Goal: Task Accomplishment & Management: Manage account settings

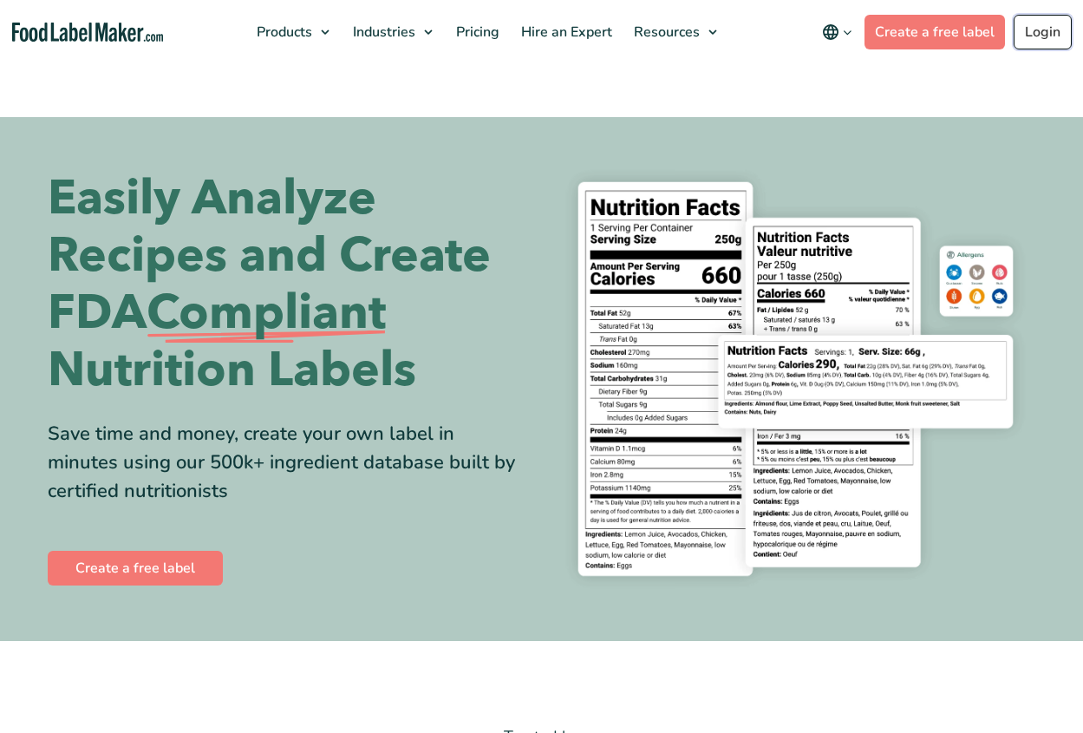
click at [1056, 28] on link "Login" at bounding box center [1043, 32] width 58 height 35
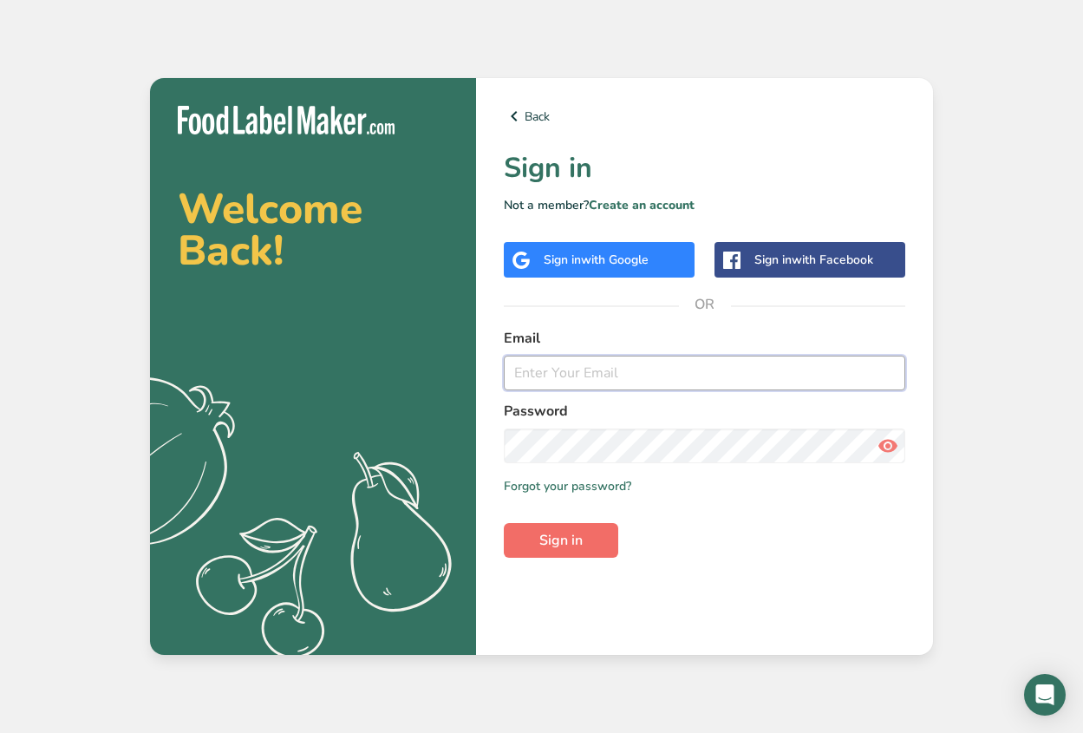
type input "ldrent@lbdcoffee.com"
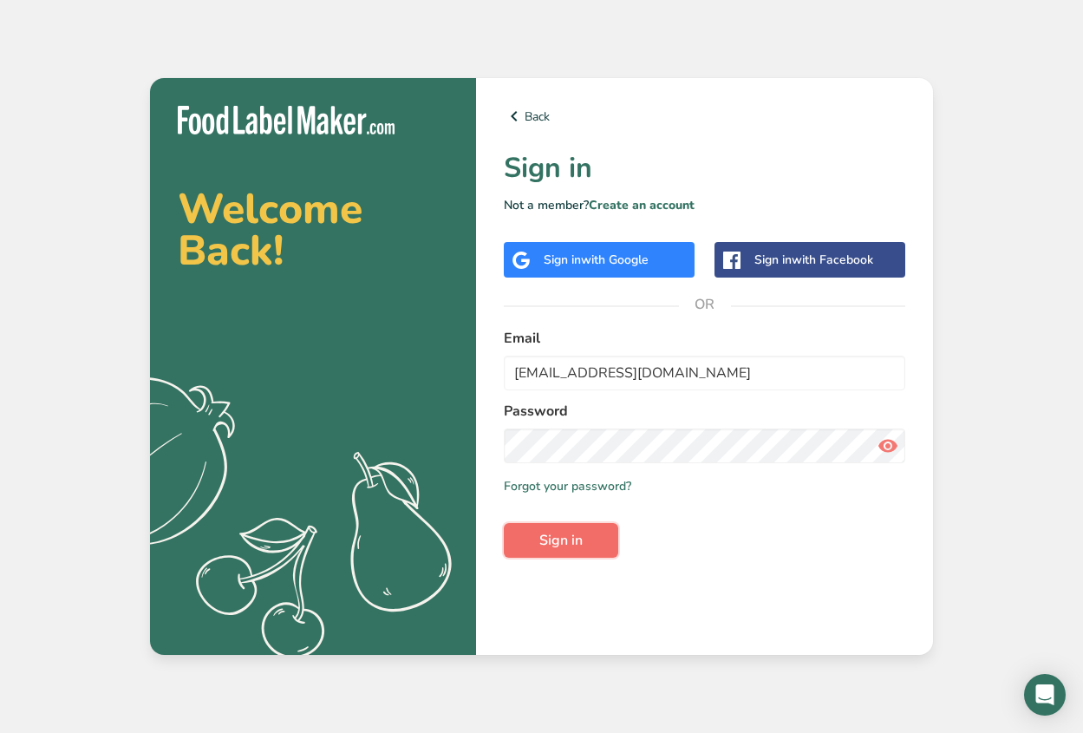
click at [560, 539] on span "Sign in" at bounding box center [560, 540] width 43 height 21
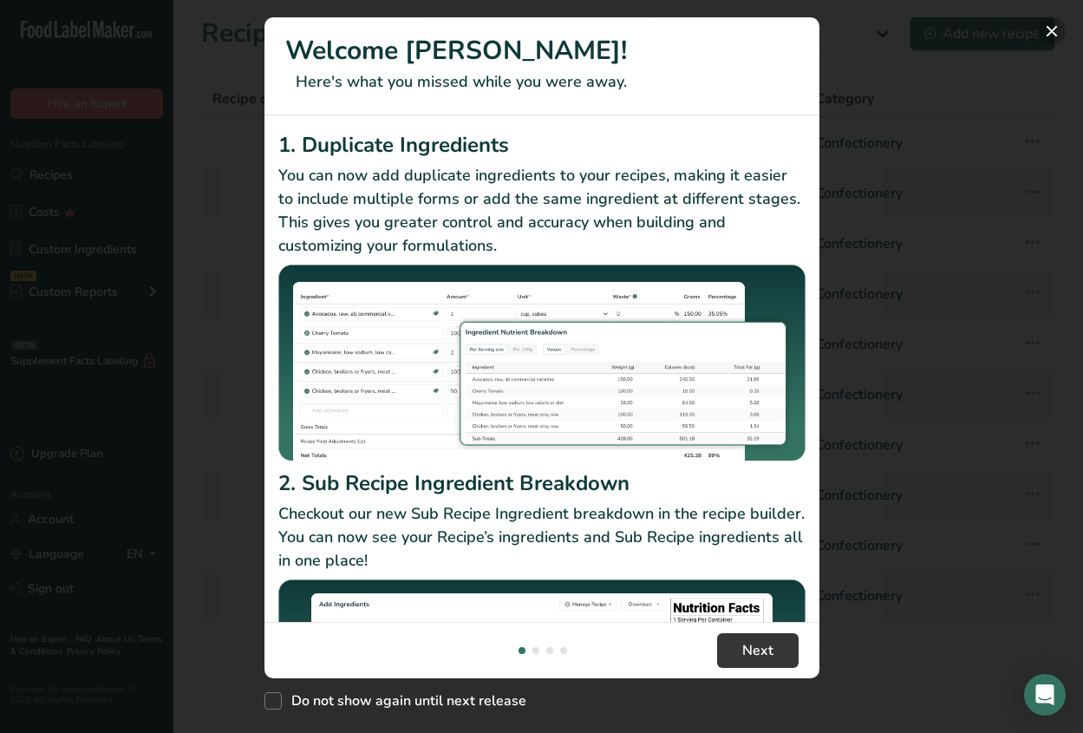
click at [1049, 30] on button "New Features" at bounding box center [1052, 31] width 28 height 28
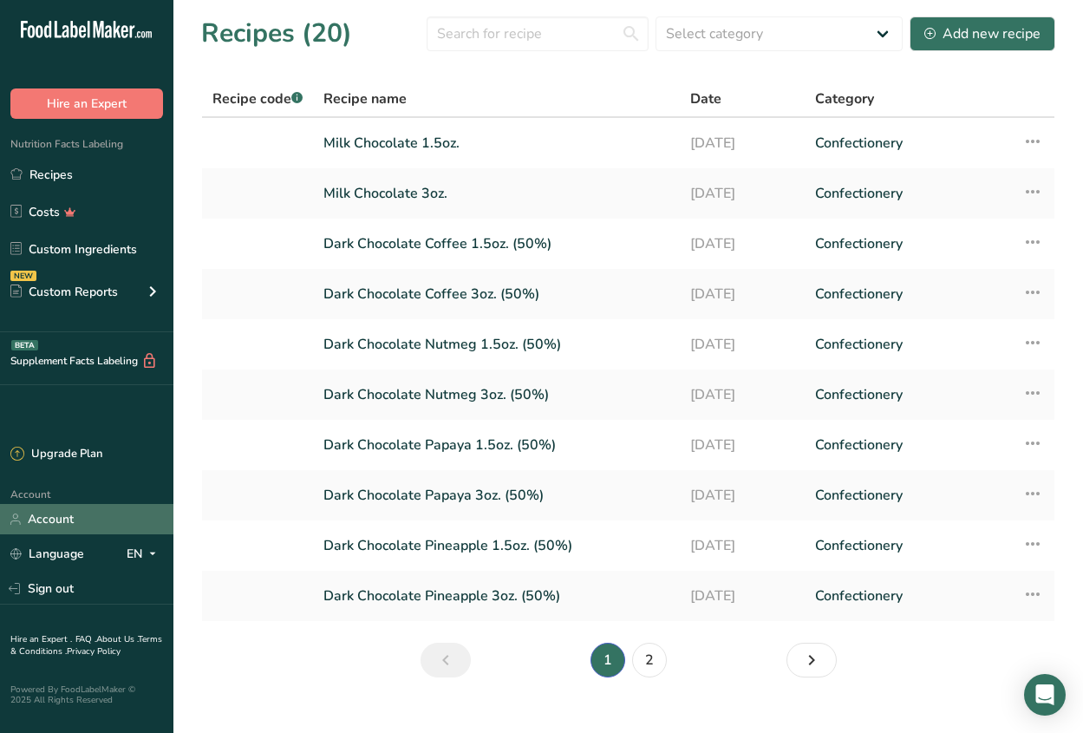
click at [82, 518] on link "Account" at bounding box center [86, 519] width 173 height 30
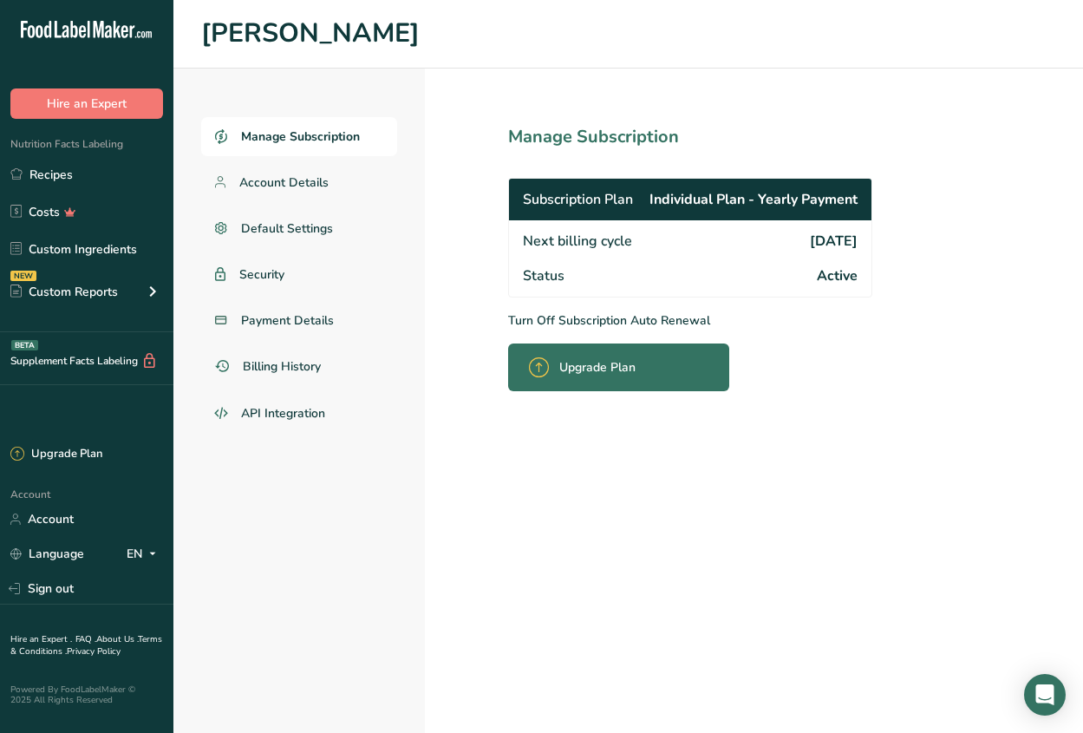
click at [294, 139] on span "Manage Subscription" at bounding box center [300, 136] width 119 height 18
click at [297, 316] on span "Payment Details" at bounding box center [288, 320] width 94 height 18
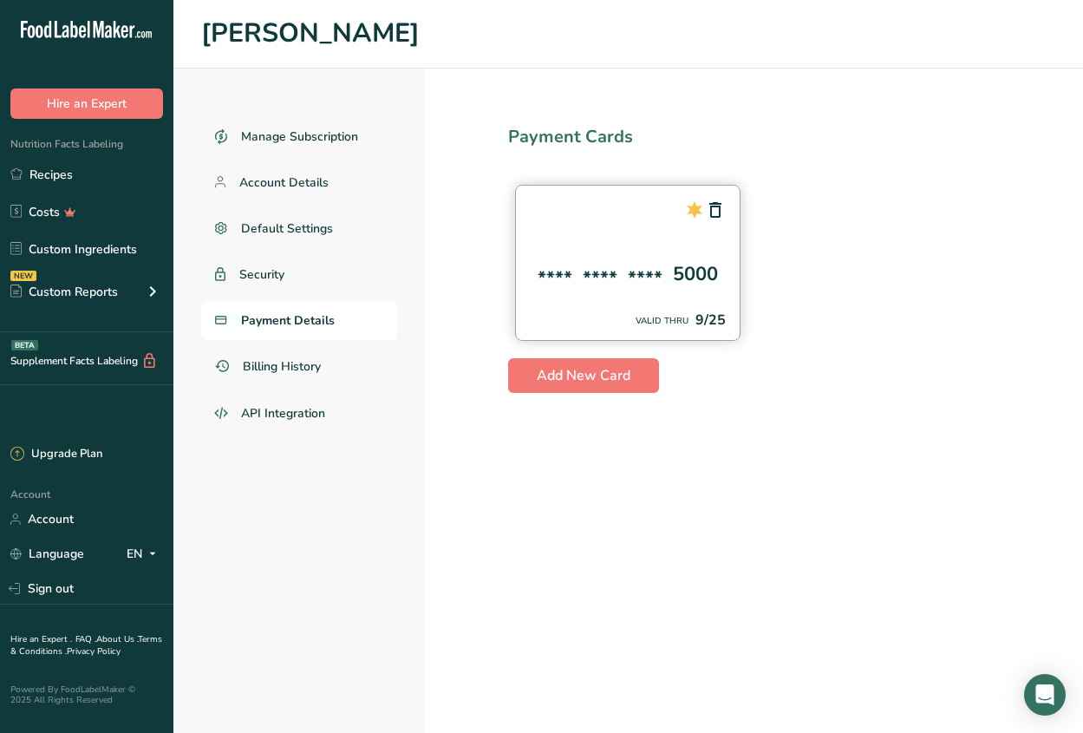
click at [626, 244] on div "**** **** **** 5000 VALID THRU 9/25" at bounding box center [627, 263] width 225 height 156
click at [713, 324] on div "9/25" at bounding box center [711, 320] width 30 height 21
click at [704, 225] on div "**** **** **** 5000 VALID THRU 9/25" at bounding box center [627, 263] width 225 height 156
click at [289, 226] on span "Default Settings" at bounding box center [287, 228] width 93 height 18
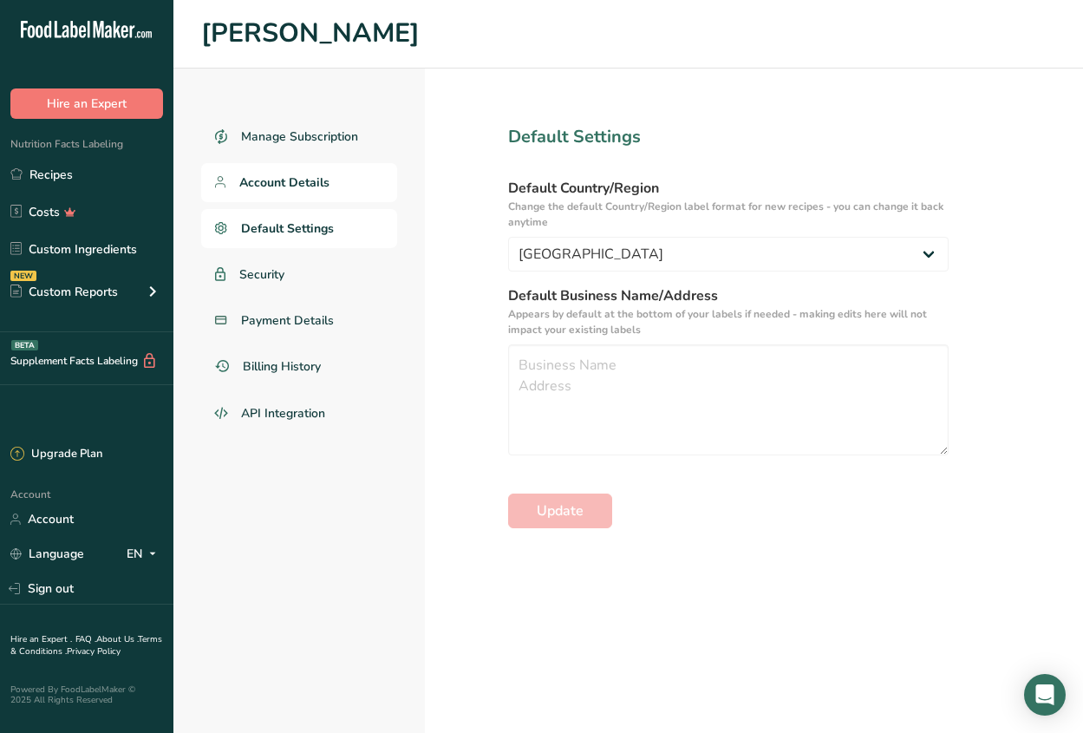
click at [281, 188] on span "Account Details" at bounding box center [284, 182] width 90 height 18
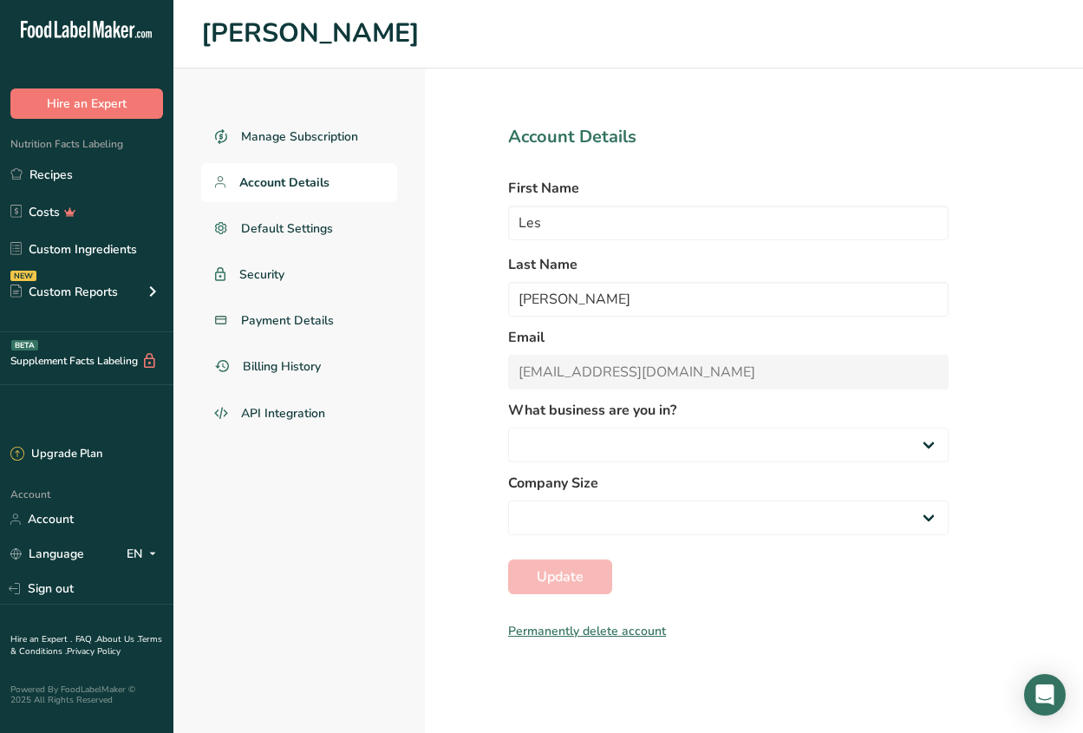
select select "8"
select select "2"
click at [294, 135] on span "Manage Subscription" at bounding box center [300, 136] width 119 height 18
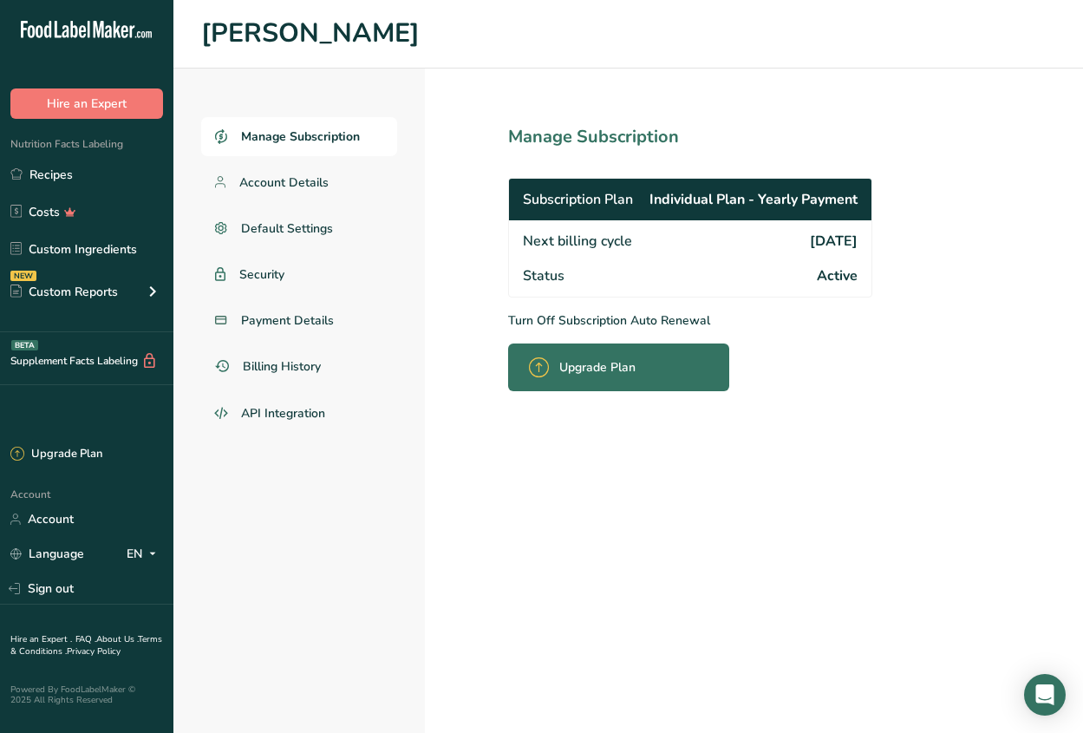
click at [624, 316] on p "Turn Off Subscription Auto Renewal" at bounding box center [728, 320] width 441 height 18
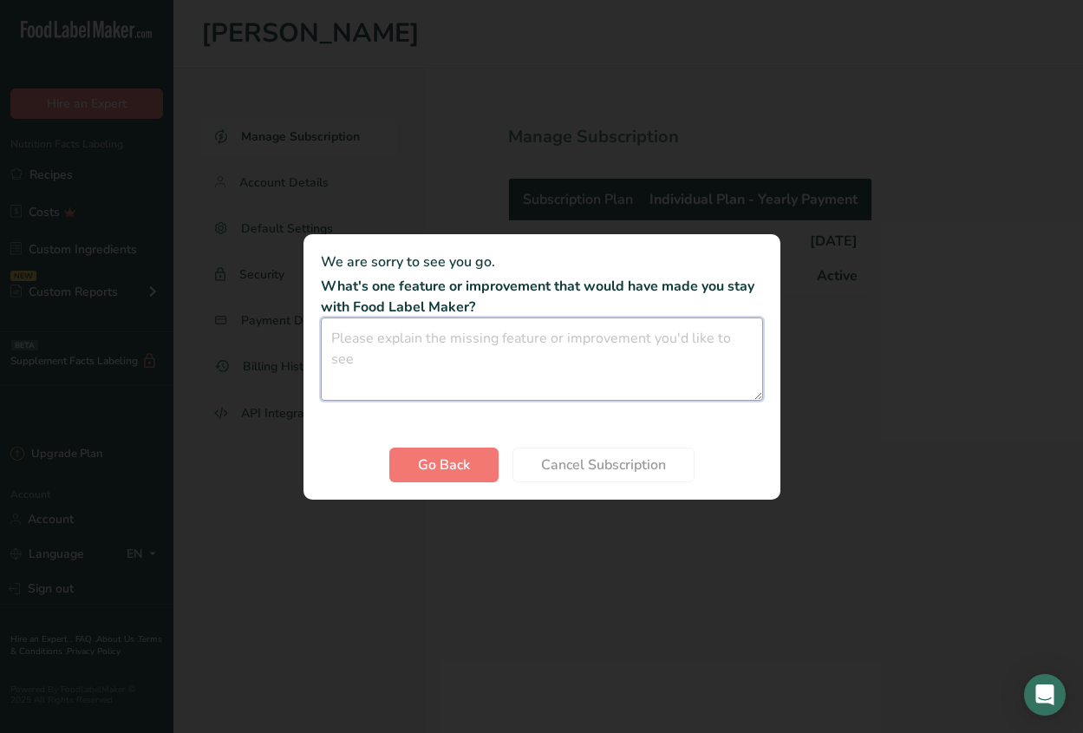
click at [440, 340] on textarea "Cancel subscription modal" at bounding box center [542, 358] width 442 height 83
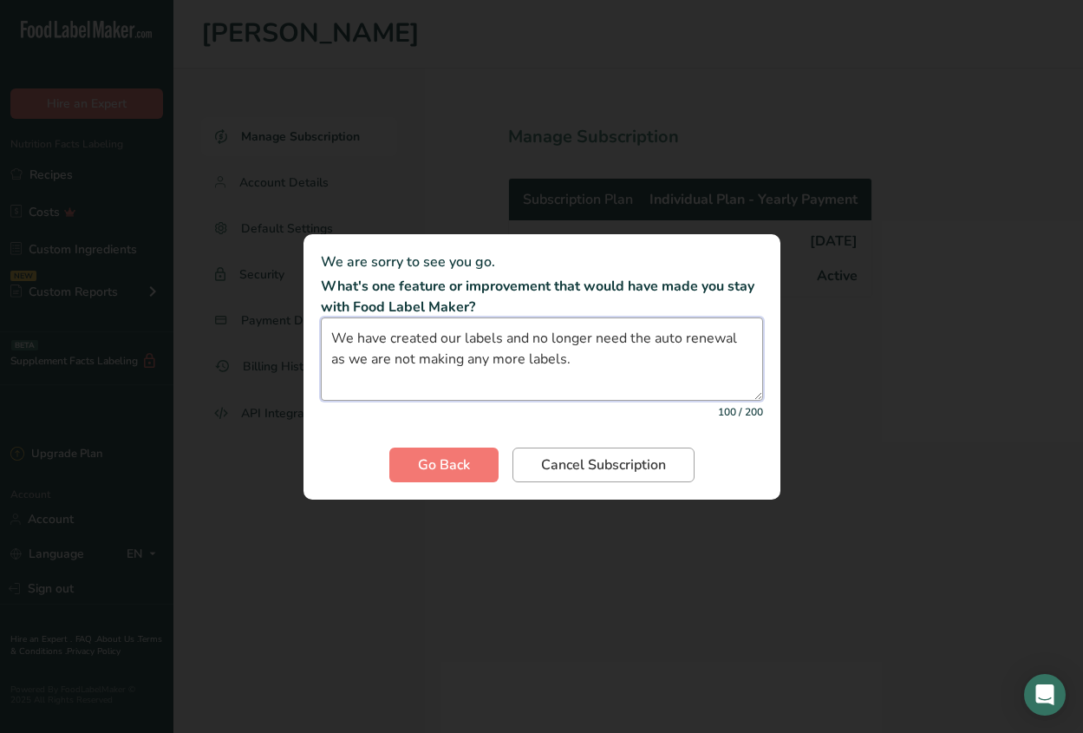
type textarea "We have created our labels and no longer need the auto renewal as we are not ma…"
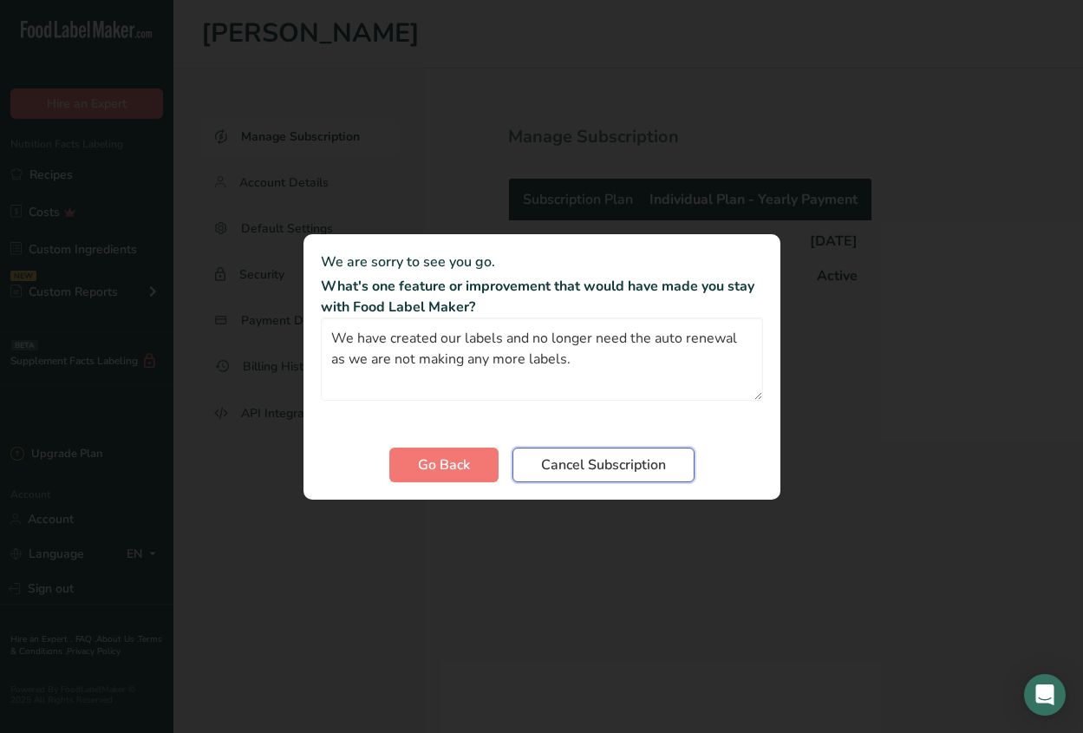
click at [583, 464] on span "Cancel Subscription" at bounding box center [603, 464] width 125 height 21
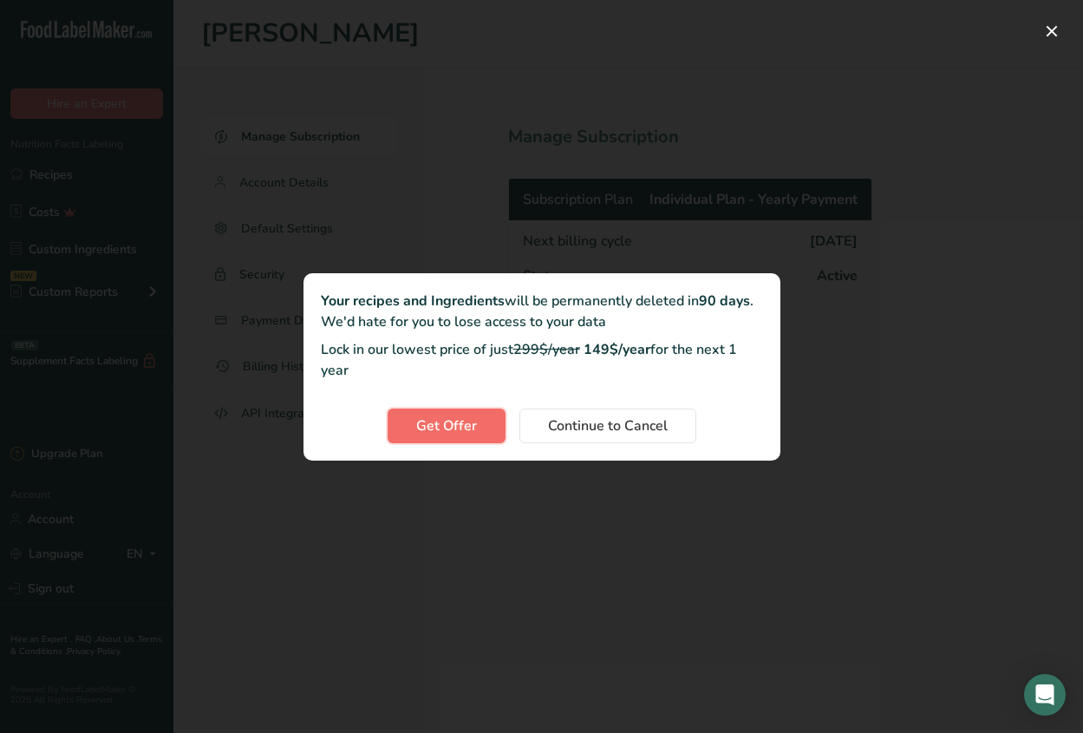
click at [481, 427] on button "Get Offer" at bounding box center [447, 426] width 118 height 35
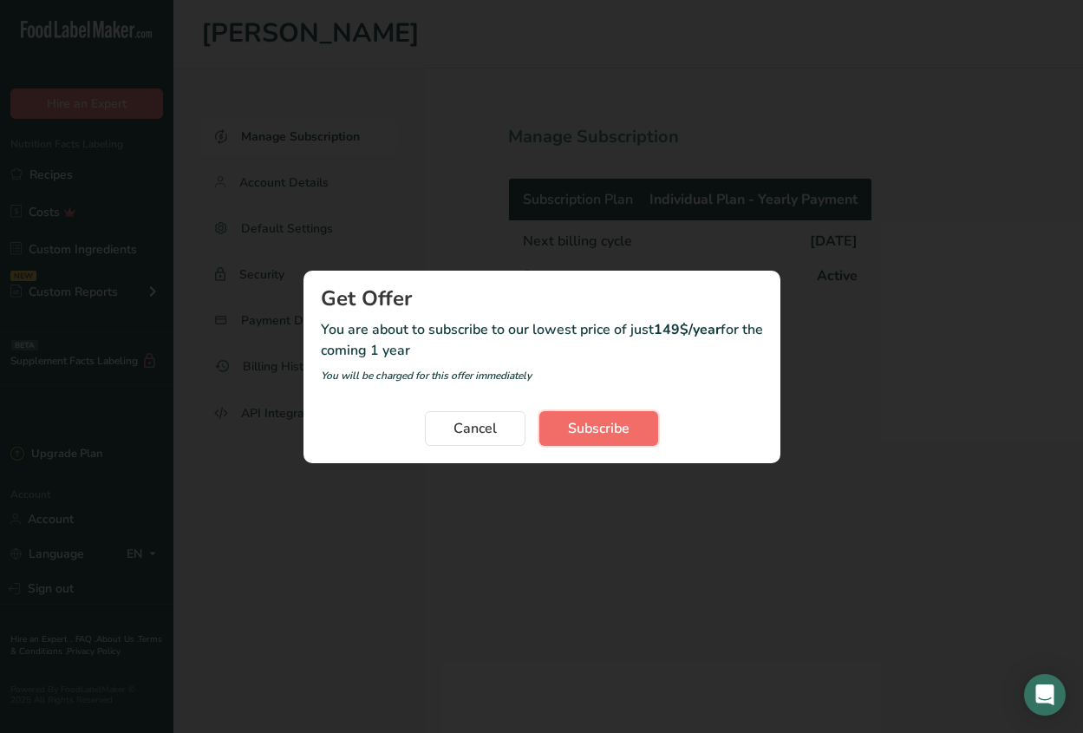
click at [618, 429] on span "Subscribe" at bounding box center [599, 428] width 62 height 21
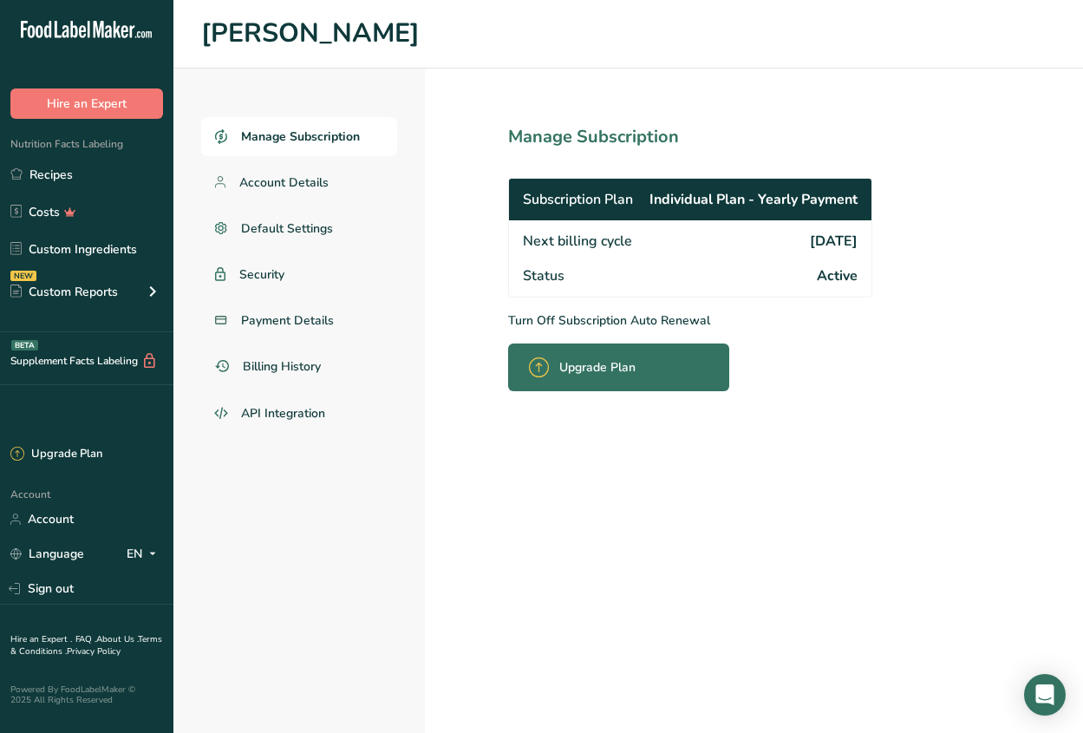
click at [293, 131] on span "Manage Subscription" at bounding box center [300, 136] width 119 height 18
click at [93, 519] on link "Account" at bounding box center [86, 519] width 173 height 30
click at [1048, 694] on icon "Open Intercom Messenger" at bounding box center [1045, 694] width 20 height 23
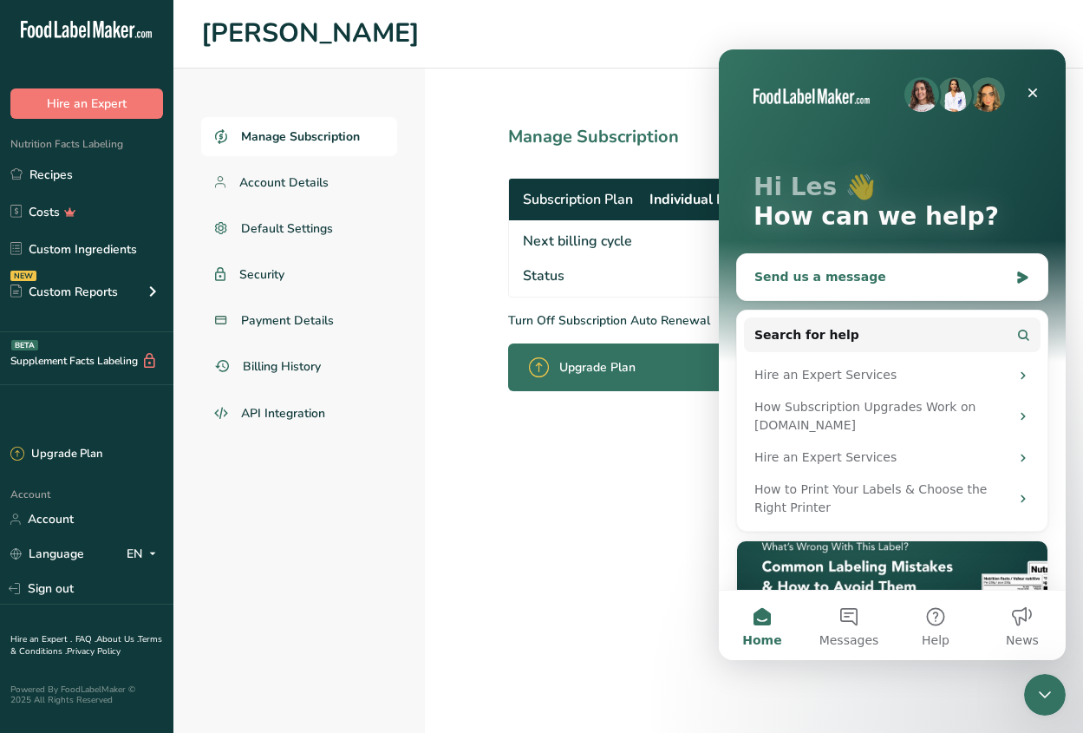
click at [895, 278] on div "Send us a message" at bounding box center [882, 277] width 254 height 18
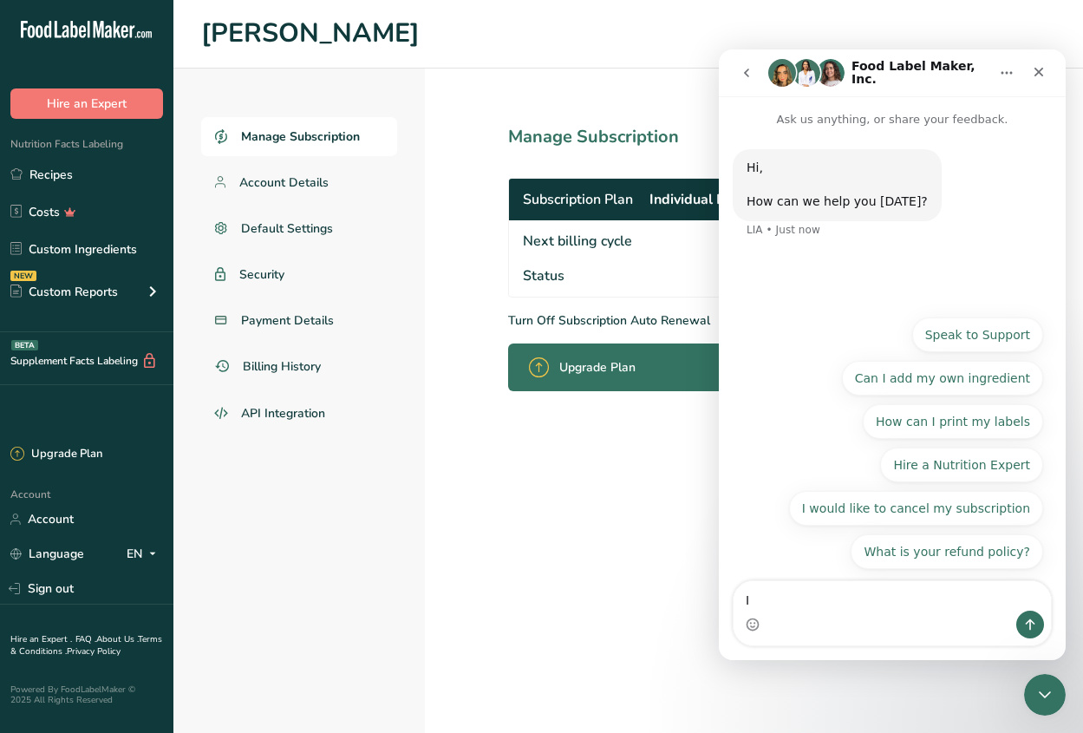
type textarea "I"
click at [971, 337] on button "Speak to Support" at bounding box center [977, 334] width 131 height 35
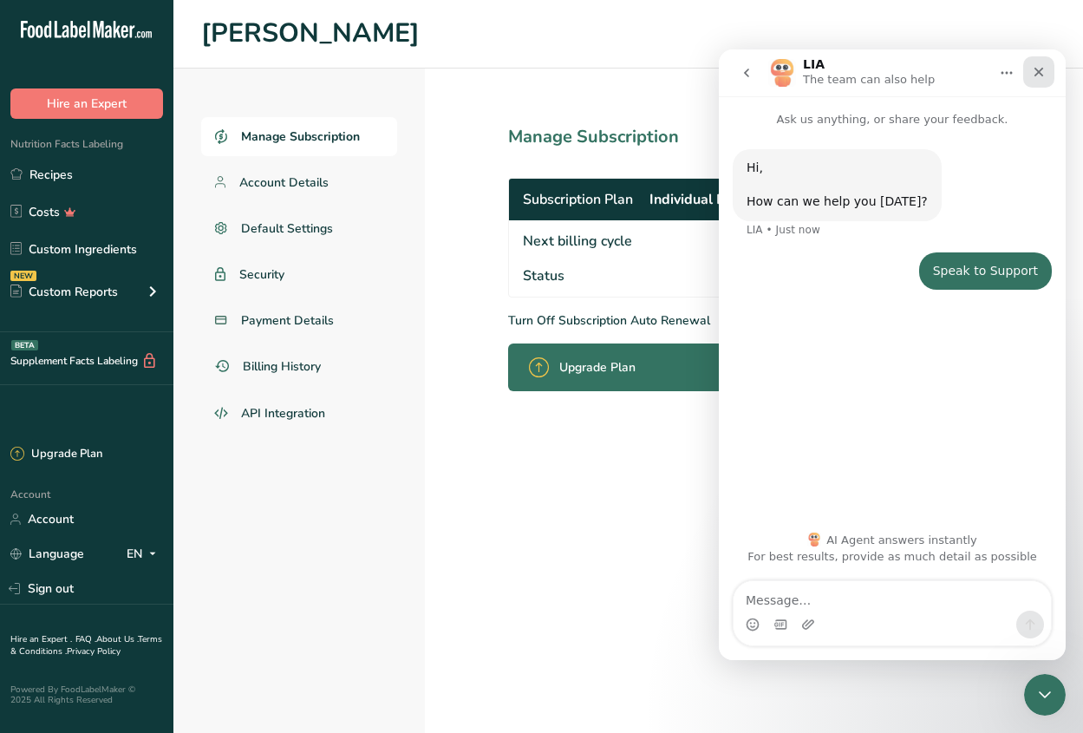
click at [1043, 75] on icon "Close" at bounding box center [1039, 72] width 14 height 14
